Goal: Information Seeking & Learning: Learn about a topic

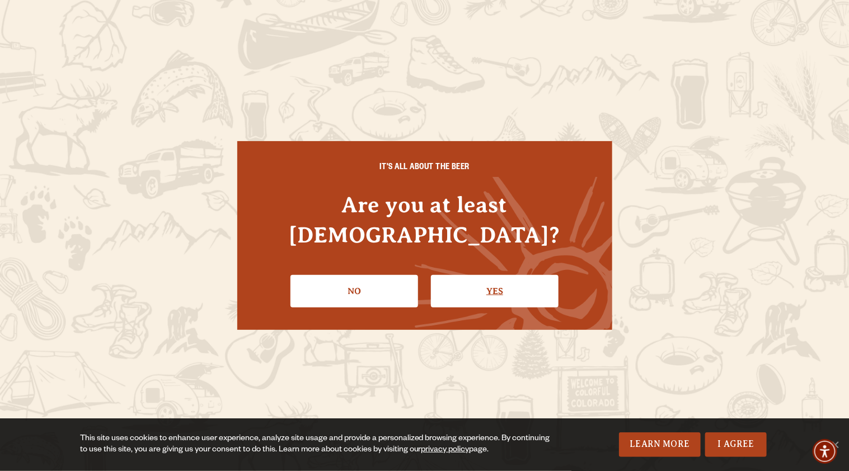
click at [490, 277] on link "Yes" at bounding box center [495, 291] width 128 height 32
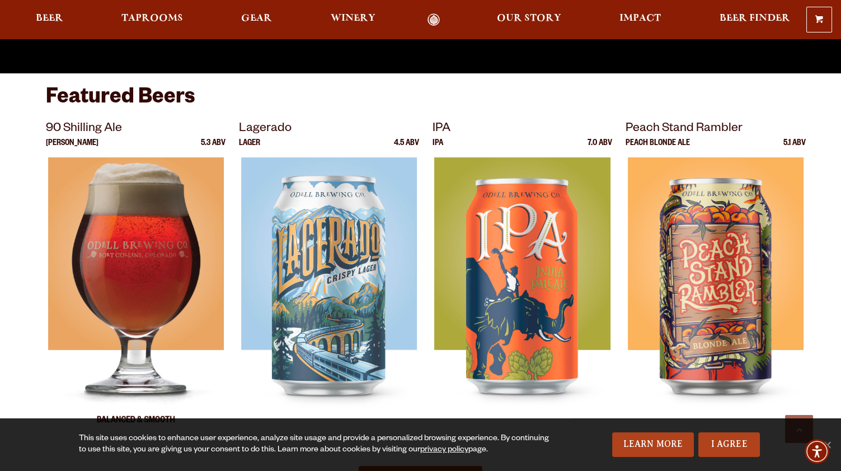
scroll to position [504, 0]
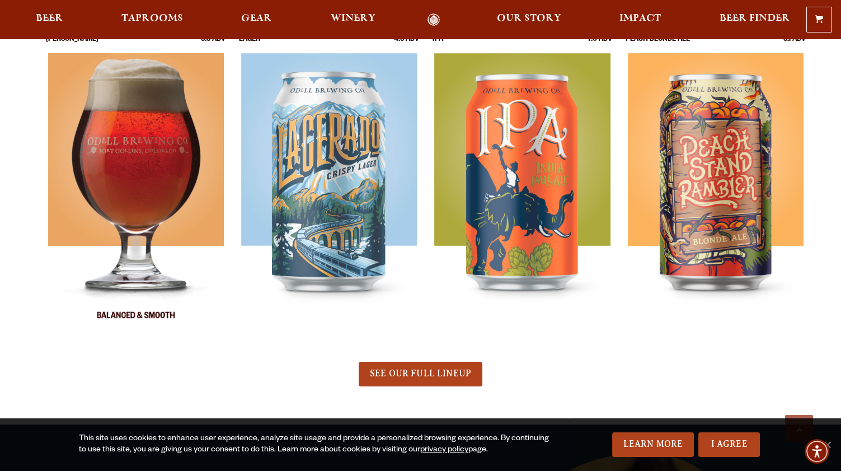
click at [133, 314] on img at bounding box center [136, 193] width 176 height 280
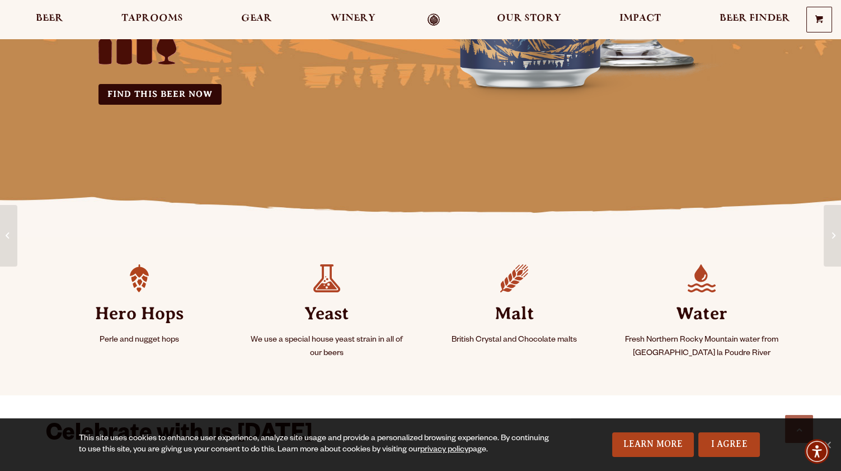
scroll to position [56, 0]
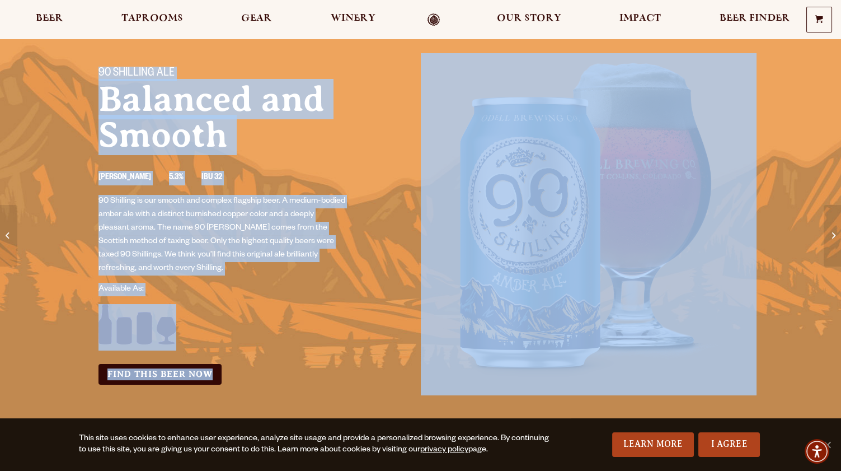
drag, startPoint x: 94, startPoint y: 66, endPoint x: 614, endPoint y: 353, distance: 593.6
click at [614, 353] on div "90 Shilling Ale Balanced and Smooth Amber Ale 5.3% IBU 32 90 Shilling is our sm…" at bounding box center [421, 234] width 672 height 363
copy div "90 Shilling Ale Balanced and Smooth Amber Ale 5.3% IBU 32 90 Shilling is our sm…"
click at [380, 304] on div "Available As:" at bounding box center [253, 317] width 309 height 68
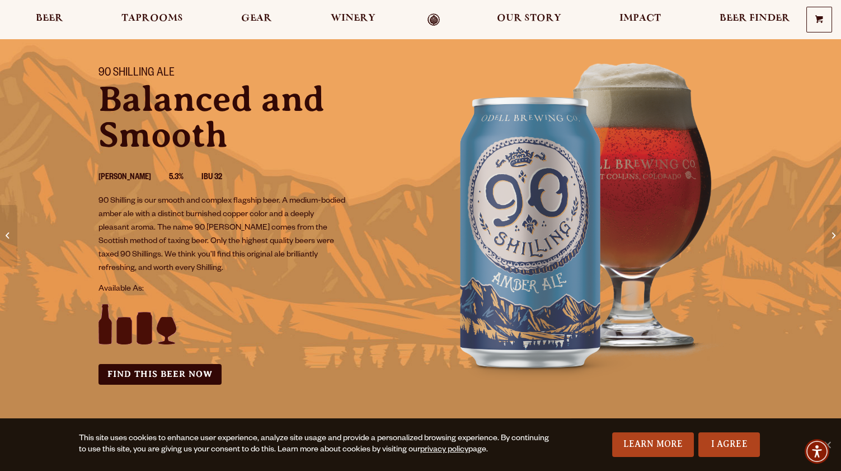
click at [584, 242] on img at bounding box center [589, 221] width 336 height 336
drag, startPoint x: 584, startPoint y: 242, endPoint x: 544, endPoint y: 252, distance: 41.7
click at [544, 252] on img at bounding box center [589, 221] width 336 height 336
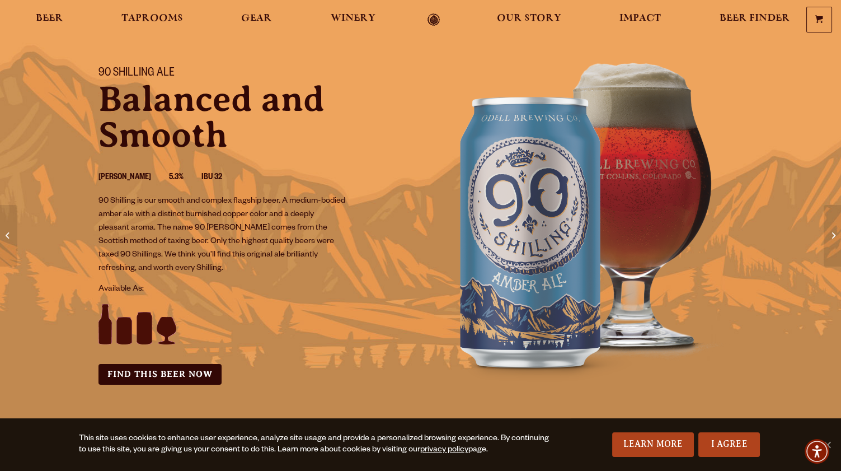
scroll to position [0, 0]
